Goal: Find specific page/section: Find specific page/section

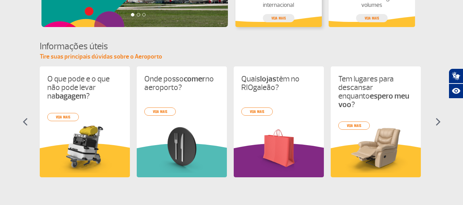
scroll to position [308, 0]
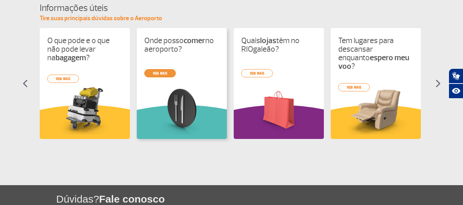
click at [168, 72] on link "veja mais" at bounding box center [159, 73] width 31 height 8
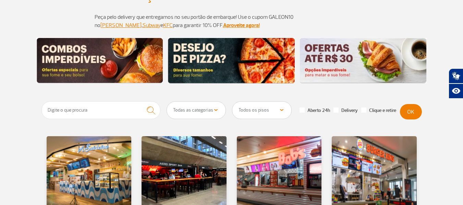
scroll to position [103, 0]
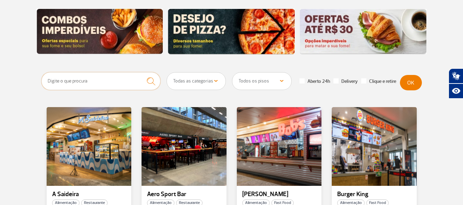
click at [100, 83] on input "text" at bounding box center [100, 81] width 119 height 18
type input "casa do pão"
click at [141, 72] on button "submit" at bounding box center [150, 81] width 19 height 18
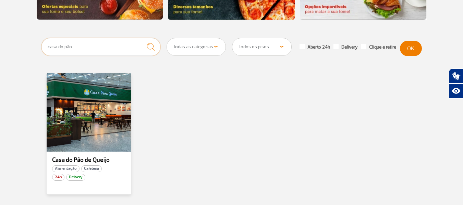
scroll to position [171, 0]
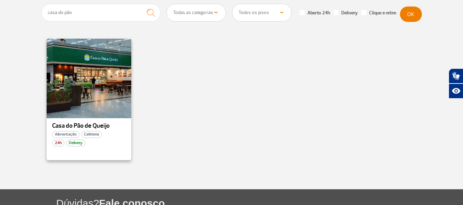
click at [113, 102] on div at bounding box center [89, 78] width 86 height 80
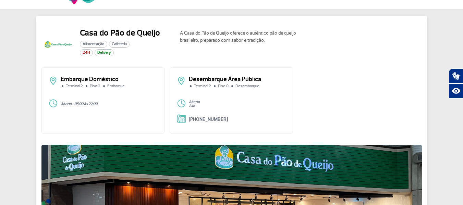
scroll to position [25, 0]
